Goal: Go to known website: Access a specific website the user already knows

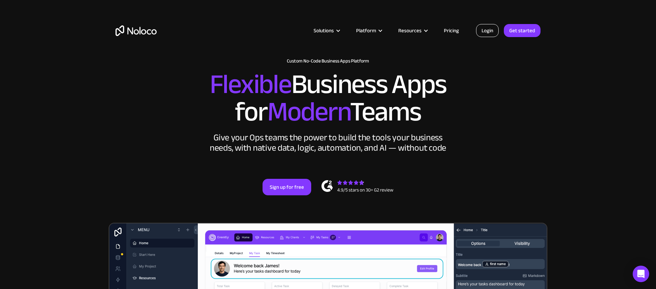
click at [487, 31] on link "Login" at bounding box center [487, 30] width 23 height 13
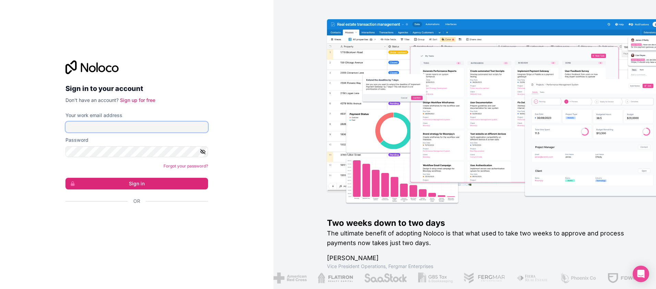
type input "[EMAIL_ADDRESS][DOMAIN_NAME]"
click at [138, 185] on button "Sign in" at bounding box center [136, 184] width 143 height 12
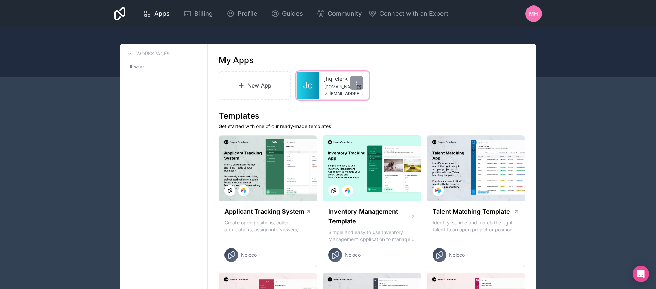
click at [306, 93] on link "Jc" at bounding box center [308, 85] width 22 height 27
